Goal: Task Accomplishment & Management: Use online tool/utility

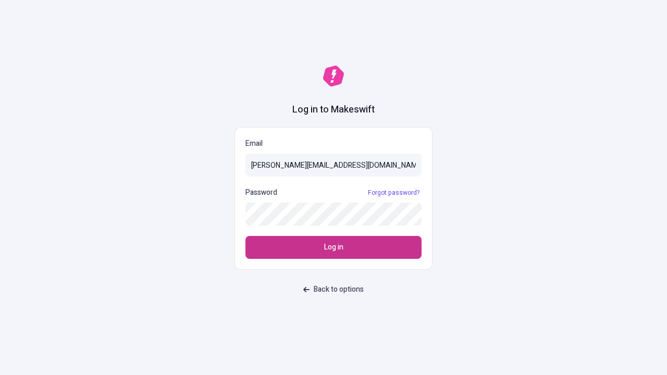
click at [334, 248] on span "Log in" at bounding box center [333, 247] width 19 height 11
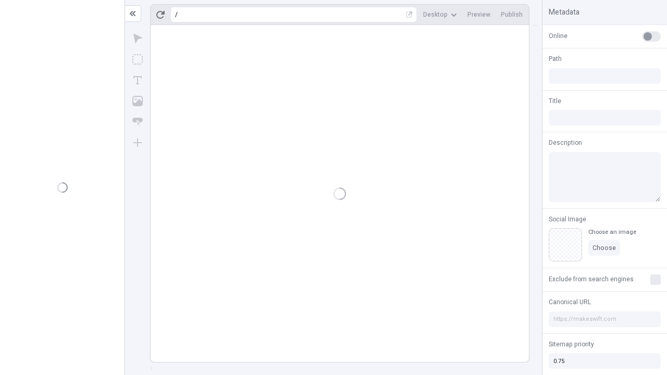
type input "/deep-link-tenuis"
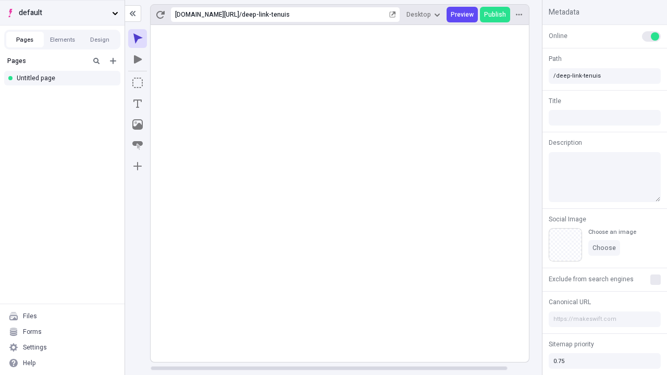
click at [62, 13] on span "default" at bounding box center [63, 12] width 89 height 11
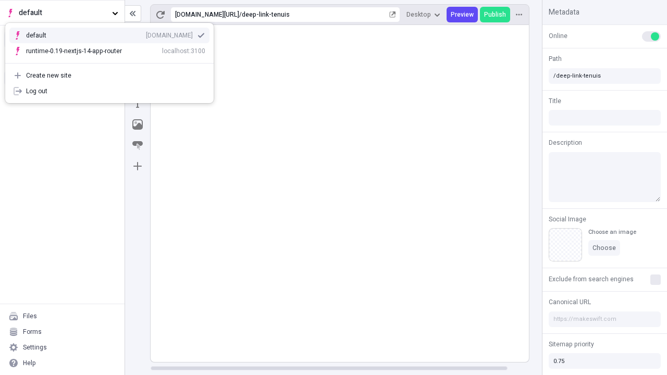
click at [146, 33] on div "qee9k4dy7d.staging.makeswift.site" at bounding box center [169, 35] width 47 height 8
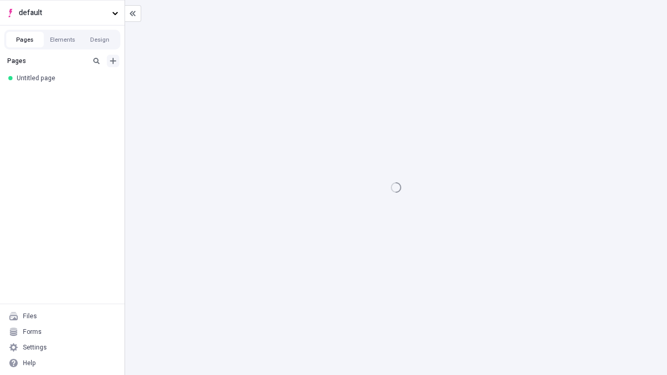
click at [113, 61] on icon "Add new" at bounding box center [113, 61] width 6 height 6
click at [65, 95] on div "Blank page" at bounding box center [65, 95] width 100 height 16
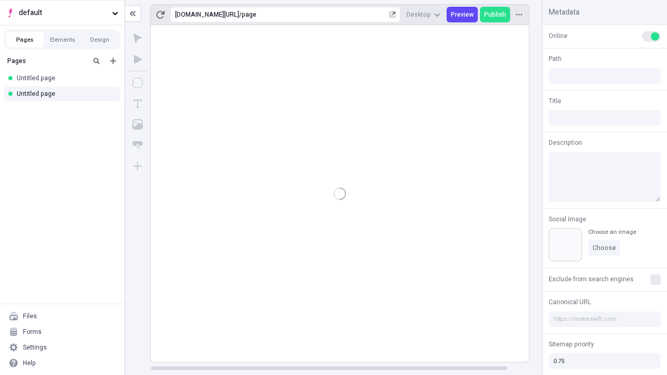
type input "/page"
